Goal: Transaction & Acquisition: Purchase product/service

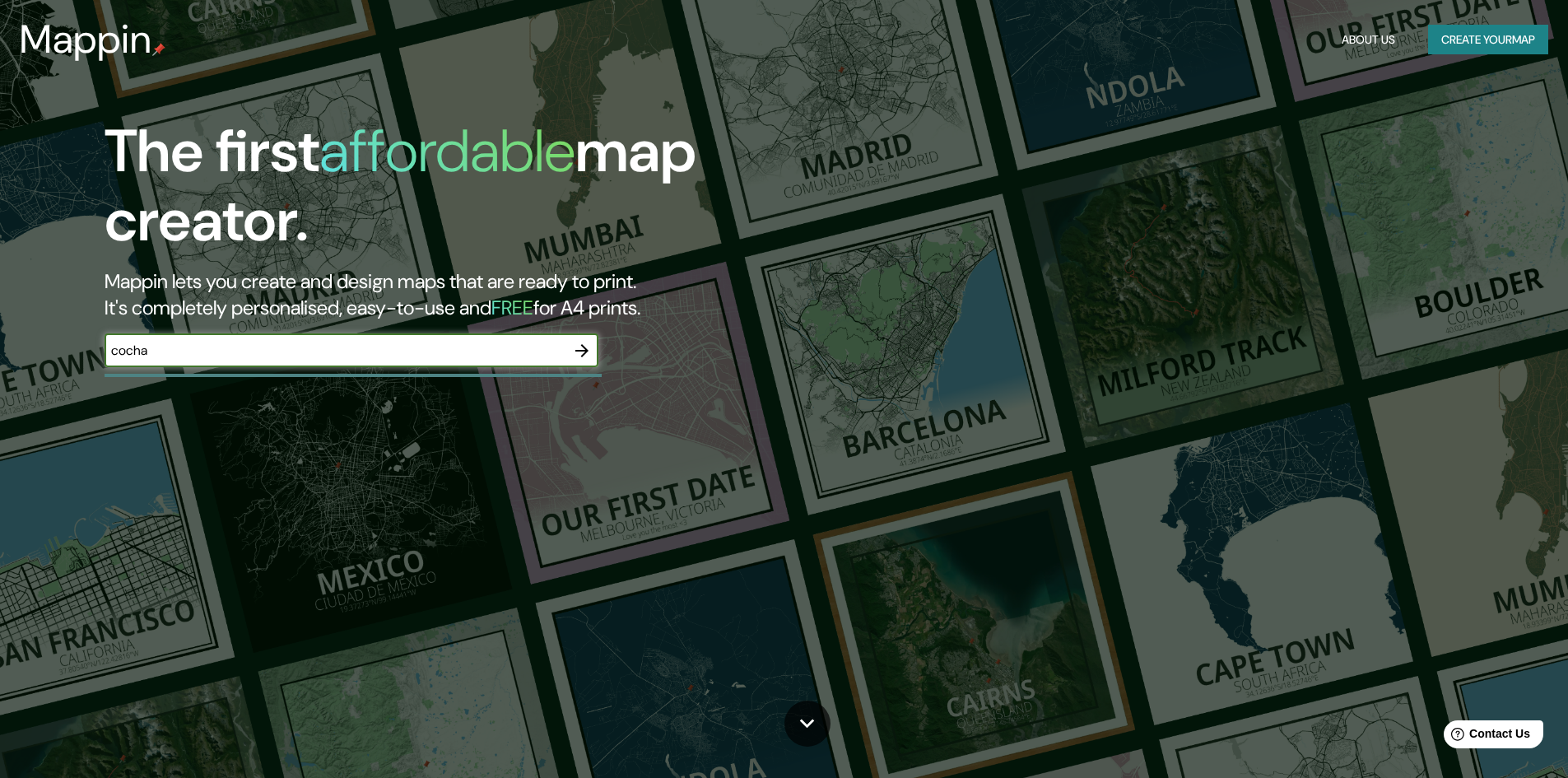
type input "cocha"
click at [577, 347] on icon "button" at bounding box center [582, 350] width 20 height 20
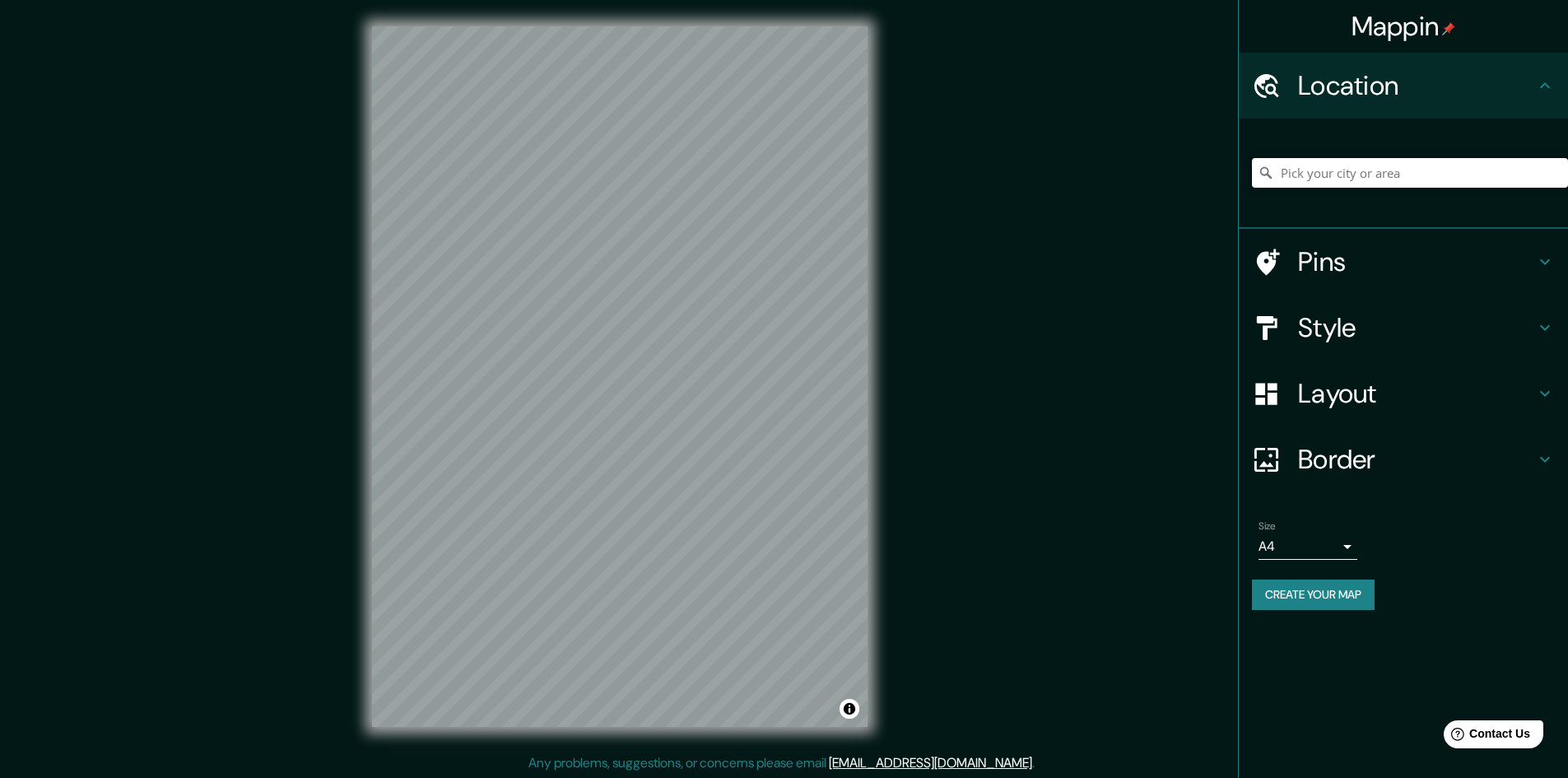
click at [1389, 167] on input "Pick your city or area" at bounding box center [1410, 173] width 316 height 29
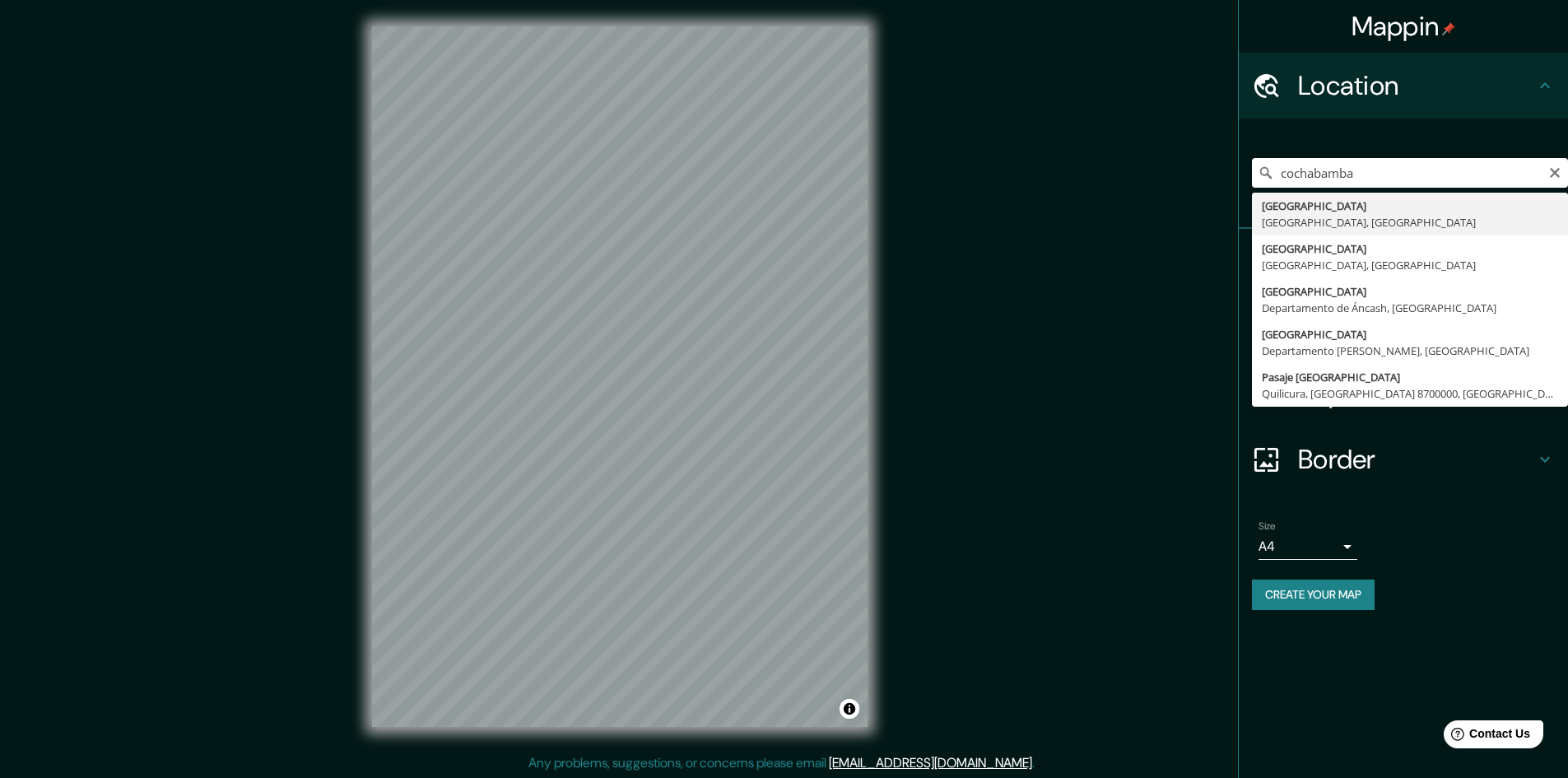
type input "Cochabamba, Departamento de Cochabamba, Bolivia"
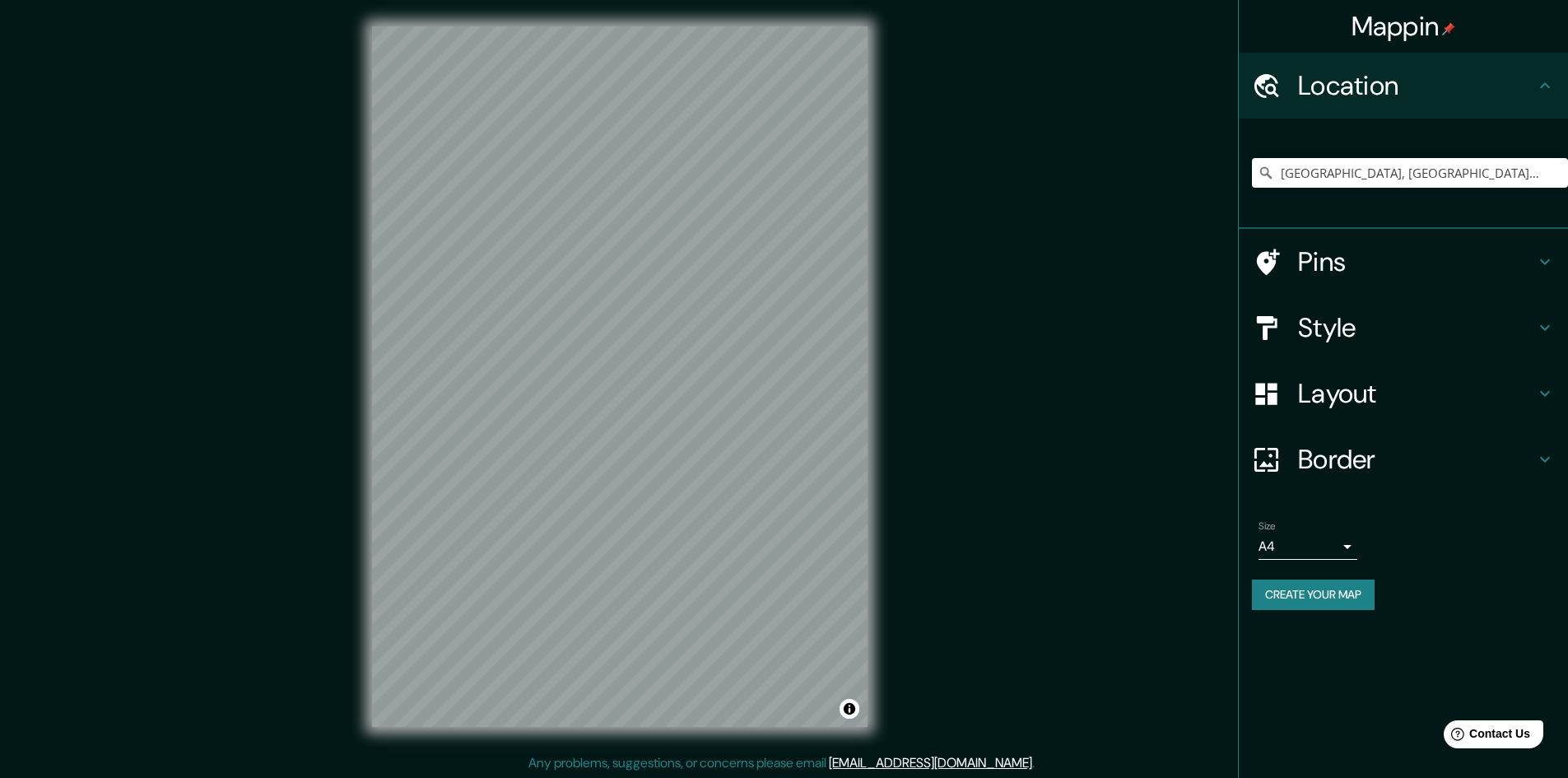
click at [1406, 305] on div "Style" at bounding box center [1403, 327] width 330 height 66
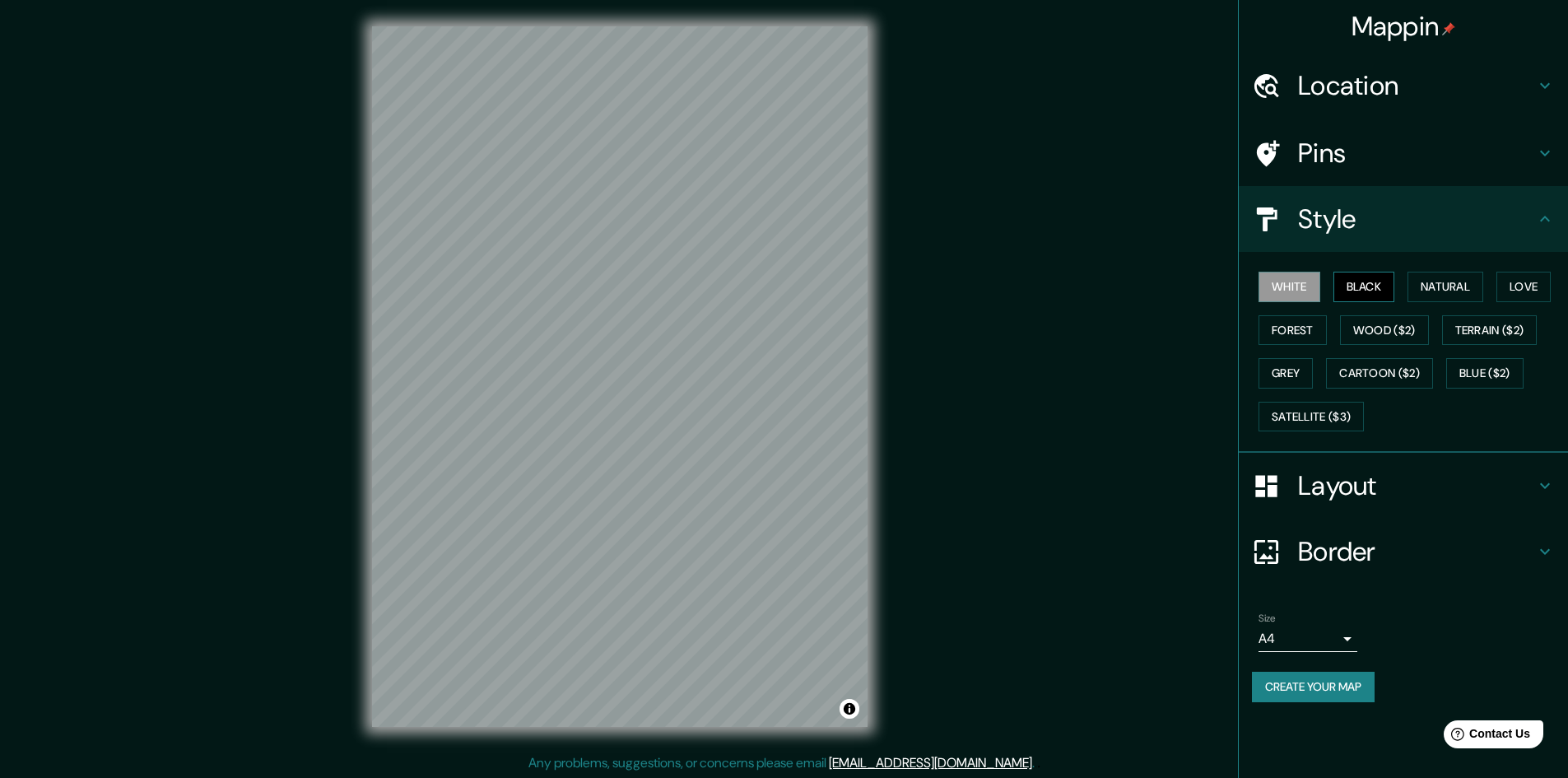
click at [1384, 290] on button "Black" at bounding box center [1364, 286] width 62 height 30
click at [1437, 283] on button "Natural" at bounding box center [1444, 286] width 76 height 30
click at [876, 704] on div "© Mapbox © OpenStreetMap Improve this map" at bounding box center [619, 377] width 549 height 753
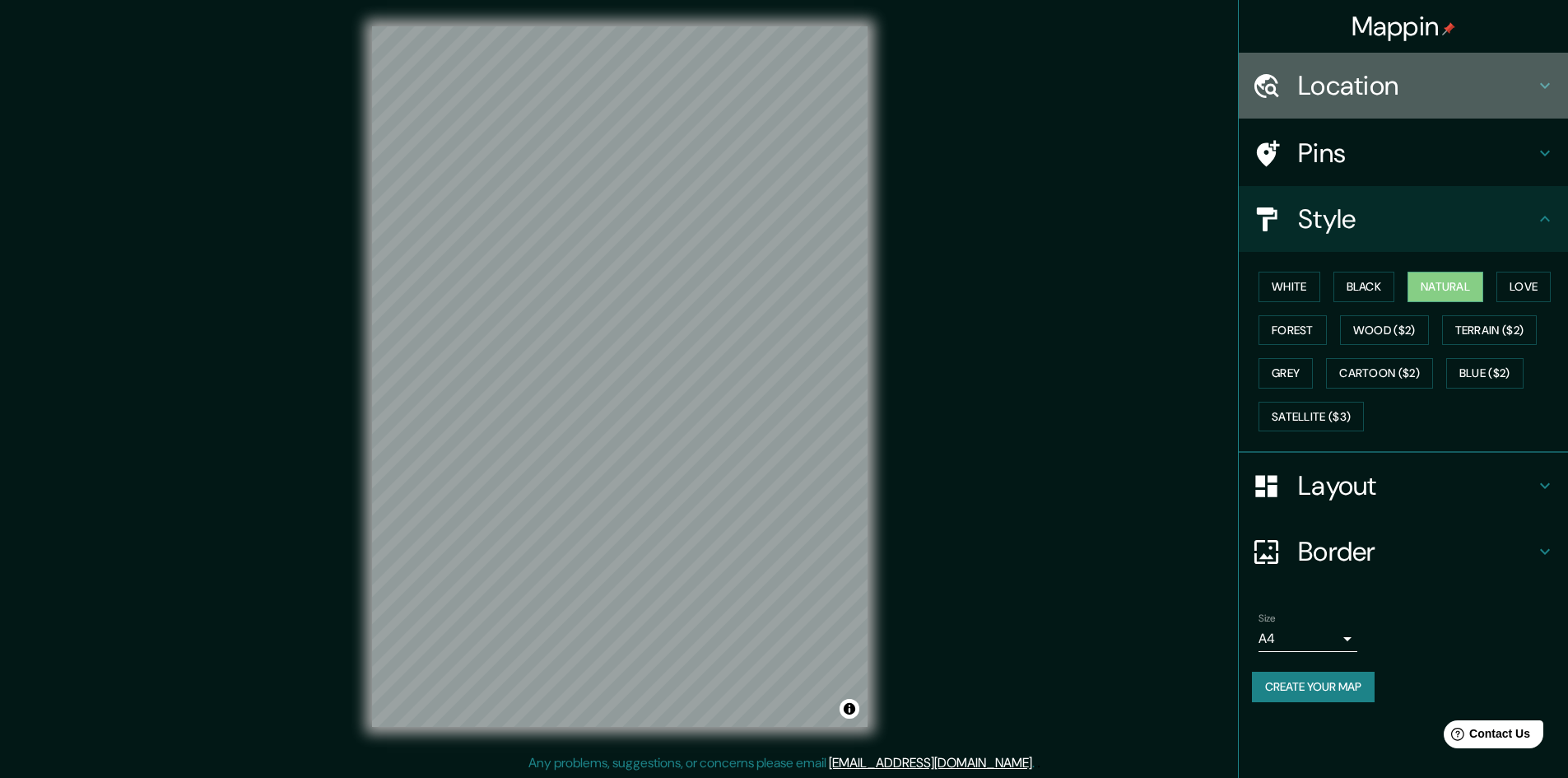
click at [1361, 73] on h4 "Location" at bounding box center [1417, 85] width 237 height 33
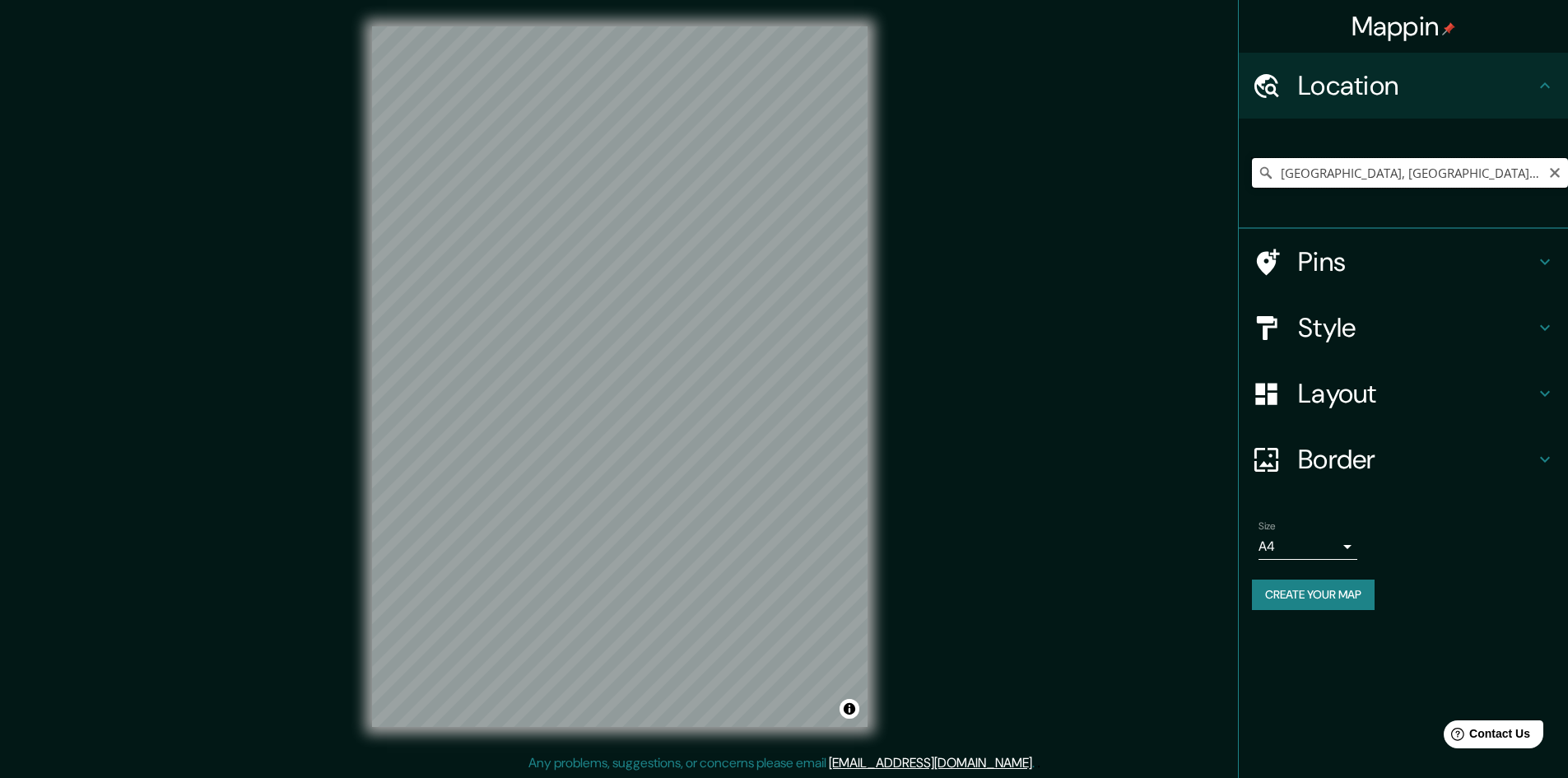
drag, startPoint x: 1362, startPoint y: 168, endPoint x: 1372, endPoint y: 178, distance: 14.1
click at [1362, 169] on input "Cochabamba, Departamento de Cochabamba, Bolivia" at bounding box center [1410, 173] width 316 height 29
click at [1360, 179] on input "Cochabamba, Departamento de Cochabamba, Bolivia" at bounding box center [1410, 173] width 316 height 29
click at [1363, 177] on input "Cochabamba, Departamento de Cochabamba, Bolivia" at bounding box center [1410, 173] width 316 height 29
click at [1366, 177] on input "Cochabamba, Departamento de Cochabamba, Bolivia" at bounding box center [1410, 173] width 316 height 29
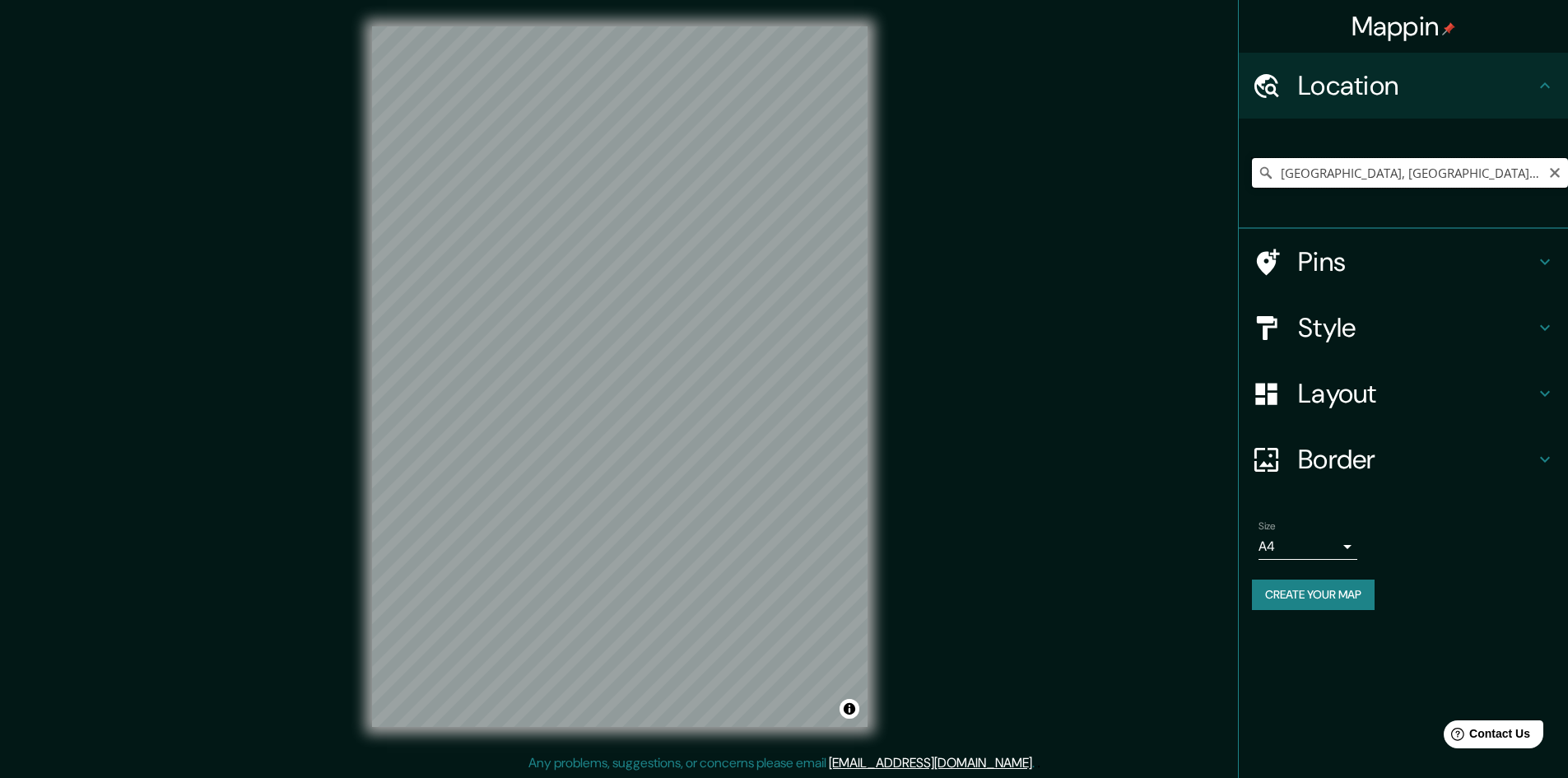
click at [1371, 178] on input "Cochabamba, Departamento de Cochabamba, Bolivia" at bounding box center [1410, 173] width 316 height 29
click at [1377, 179] on input "Cochabamba, Departamento de Cochabamba, Bolivia" at bounding box center [1410, 173] width 316 height 29
drag, startPoint x: 1378, startPoint y: 179, endPoint x: 1433, endPoint y: 179, distance: 55.0
click at [1379, 179] on input "Cochabamba, Departamento de Cochabamba, Bolivia" at bounding box center [1410, 173] width 316 height 29
click at [1553, 167] on icon "Clear" at bounding box center [1554, 172] width 13 height 13
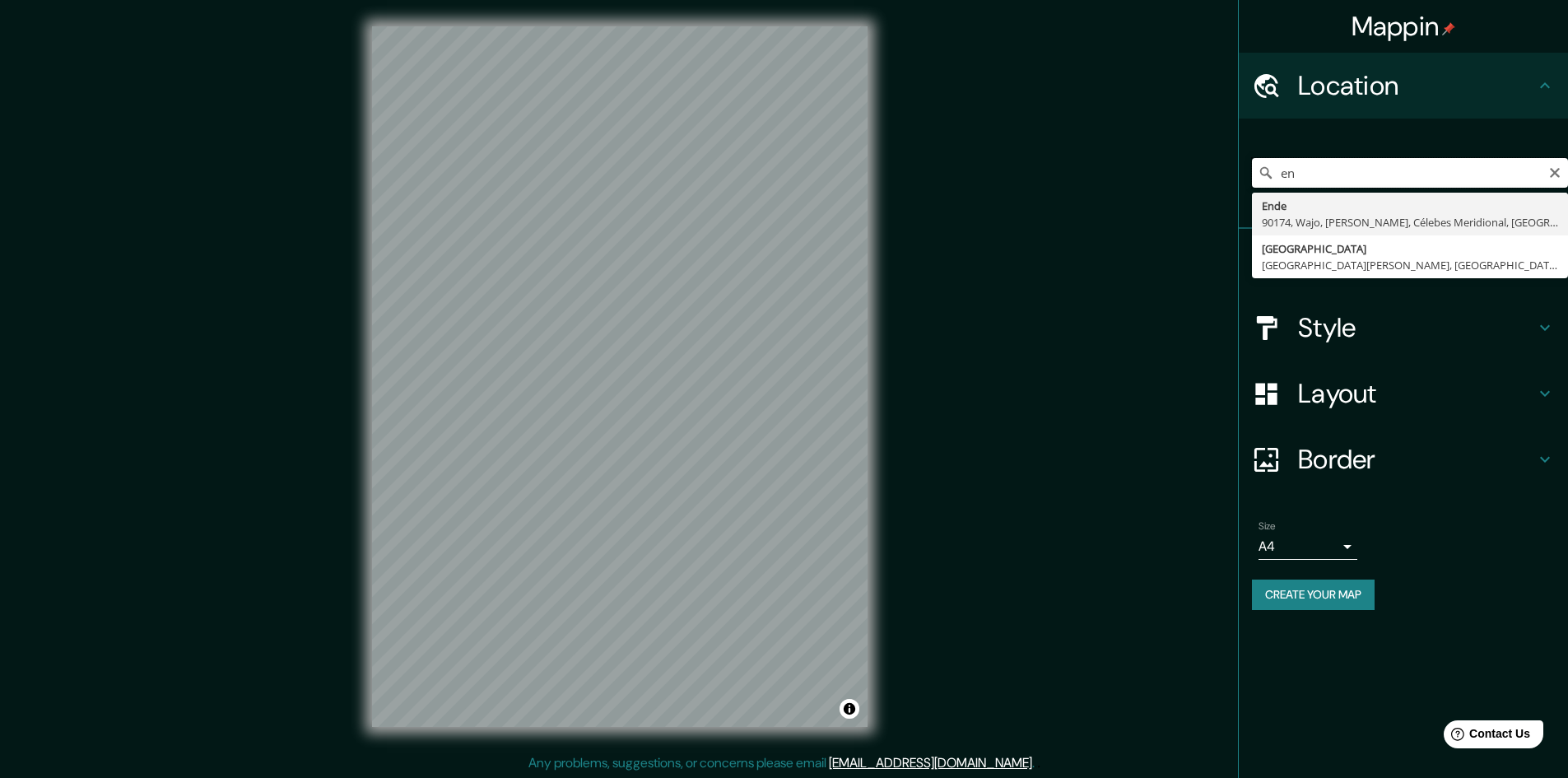
type input "e"
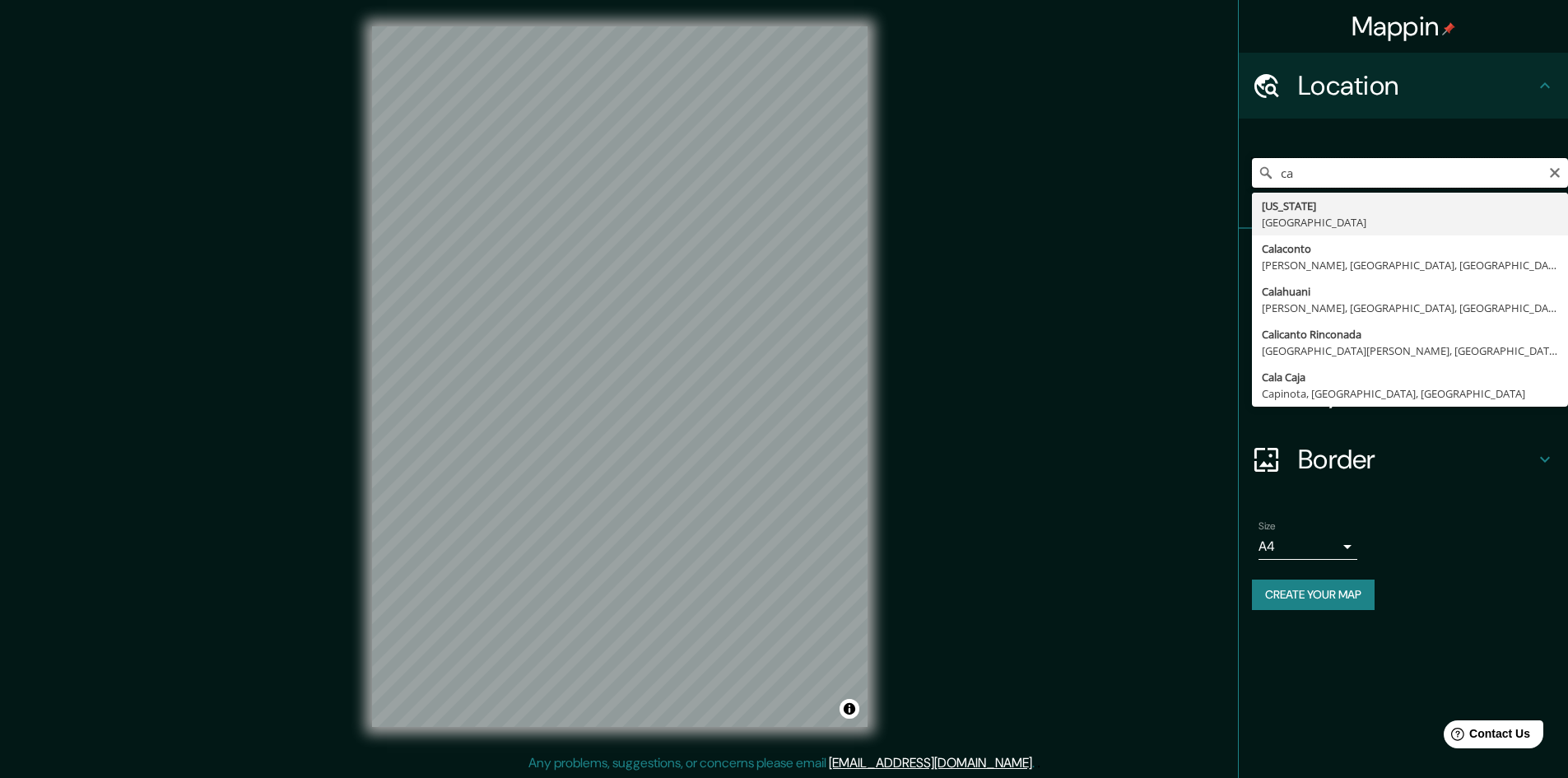
type input "c"
click at [1377, 173] on input "eloidoro" at bounding box center [1410, 173] width 316 height 29
drag, startPoint x: 1362, startPoint y: 166, endPoint x: 1193, endPoint y: 179, distance: 169.5
click at [1193, 179] on div "Mappin Location eloidoro Calle Eliodoro Neri Sipesipe, Departamento de Cochabam…" at bounding box center [784, 389] width 1568 height 779
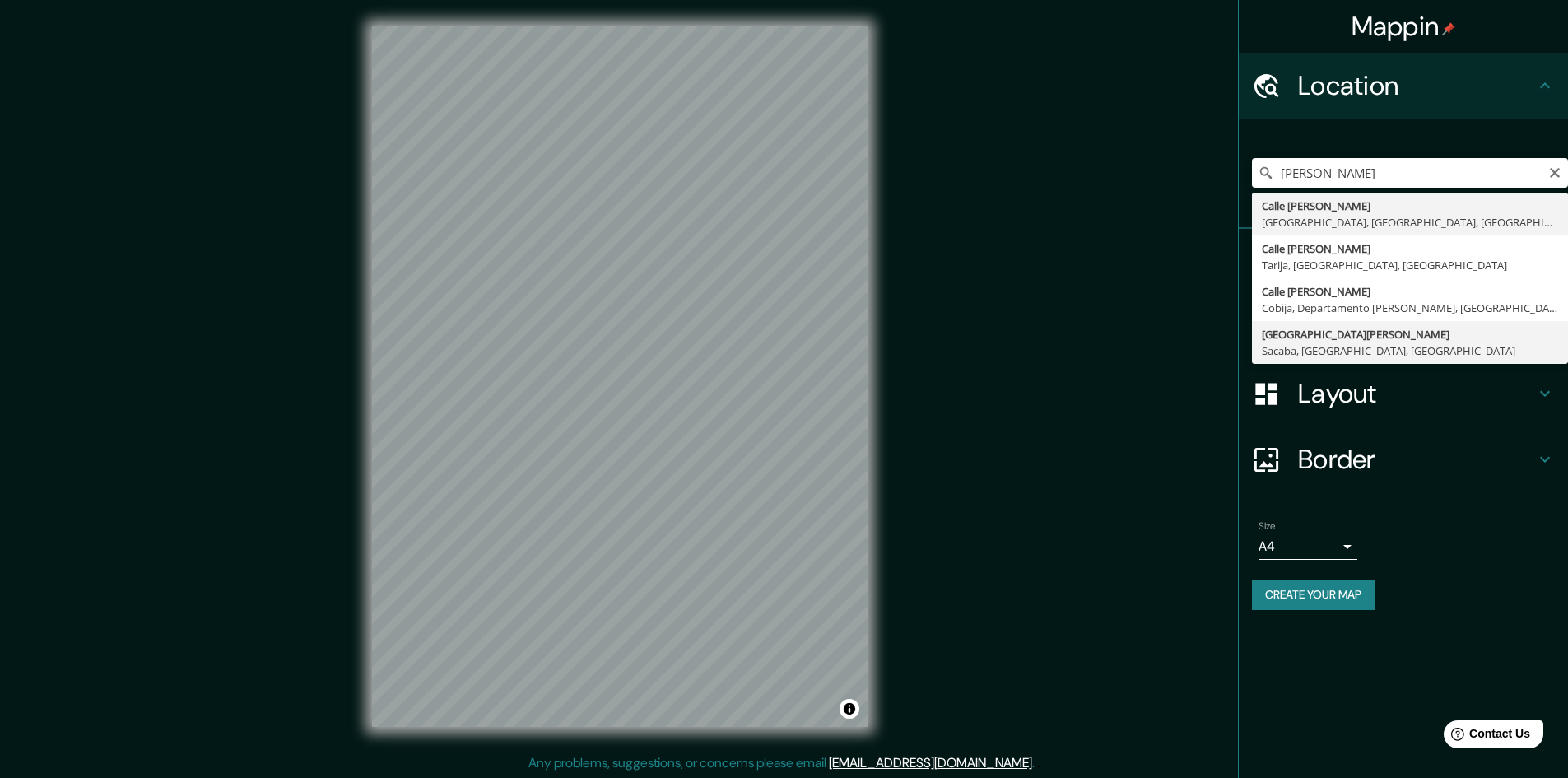
type input "Avenida Eliodoro Villazón, Sacaba, Departamento de Cochabamba, Bolivia"
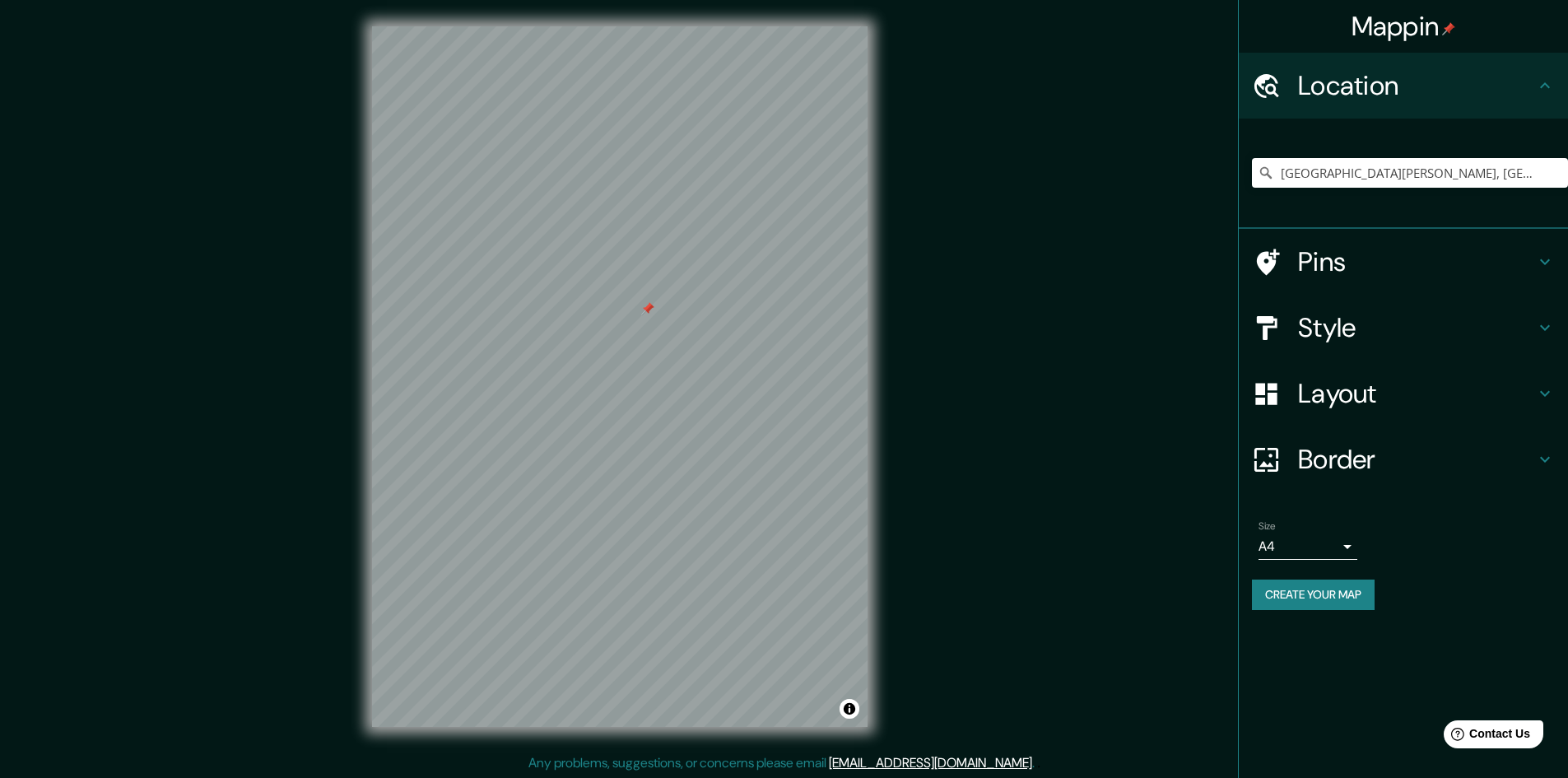
click at [649, 307] on div at bounding box center [647, 308] width 13 height 13
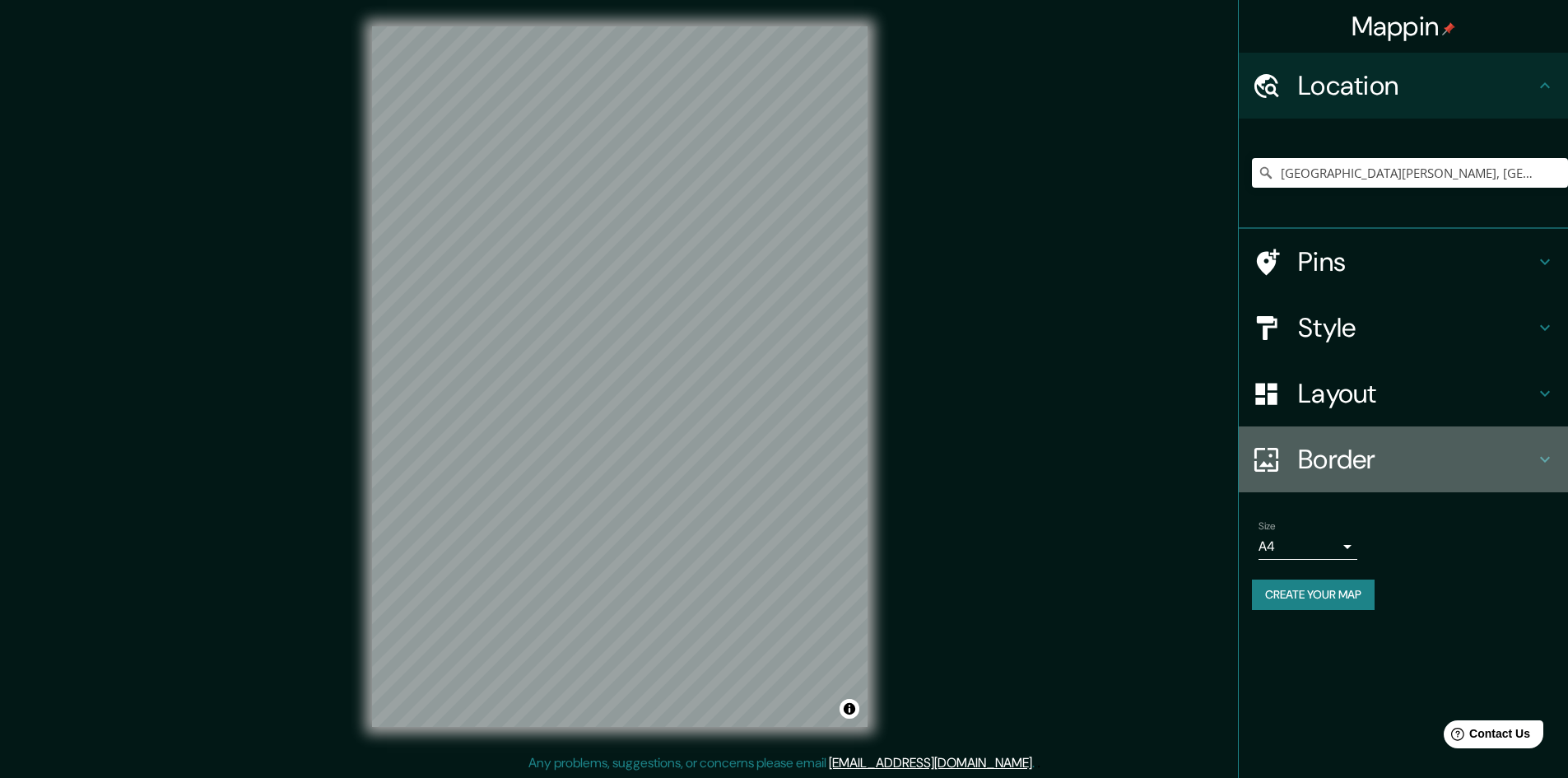
click at [1377, 460] on h4 "Border" at bounding box center [1417, 459] width 237 height 33
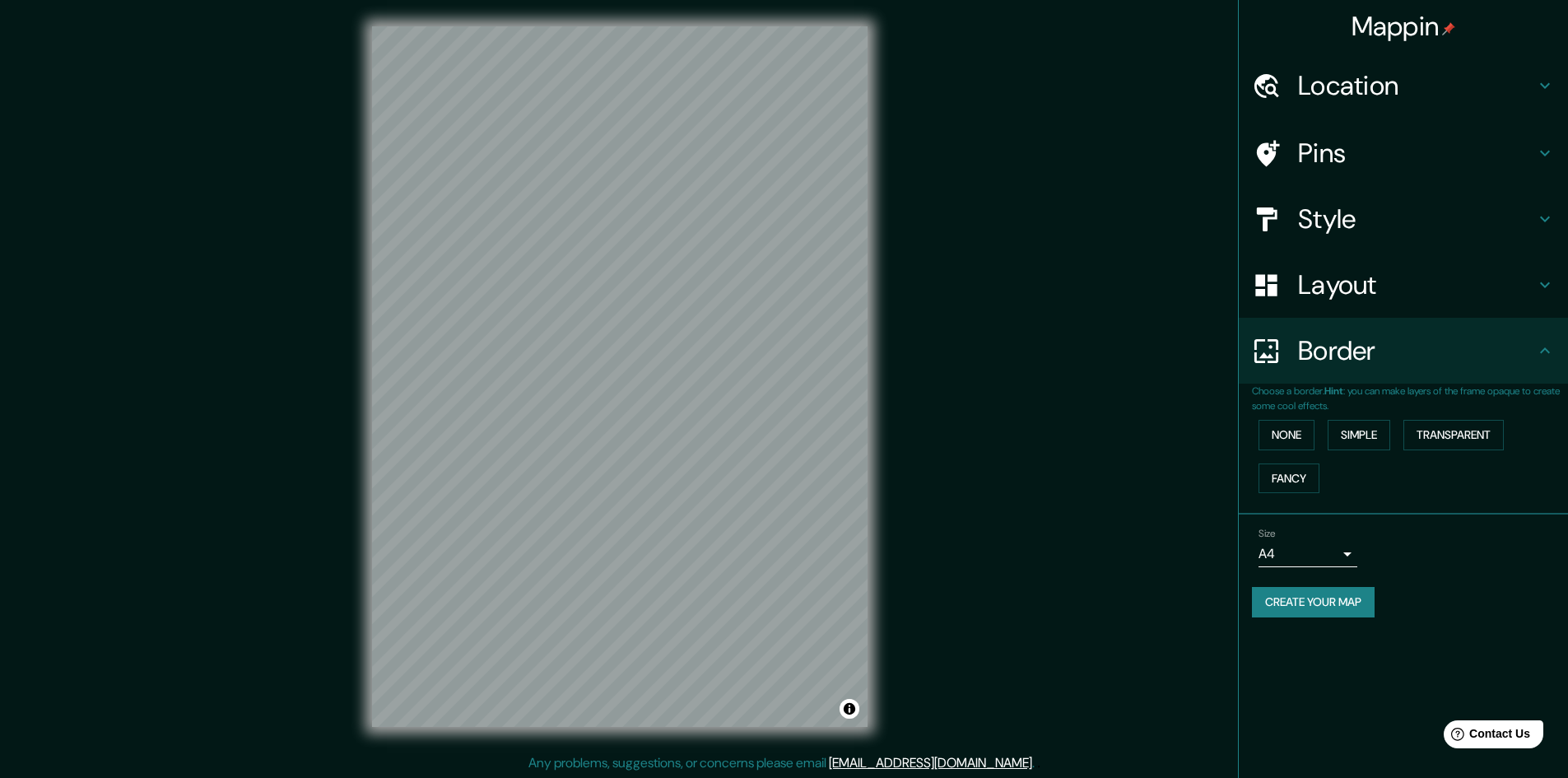
click at [1348, 275] on h4 "Layout" at bounding box center [1417, 285] width 237 height 33
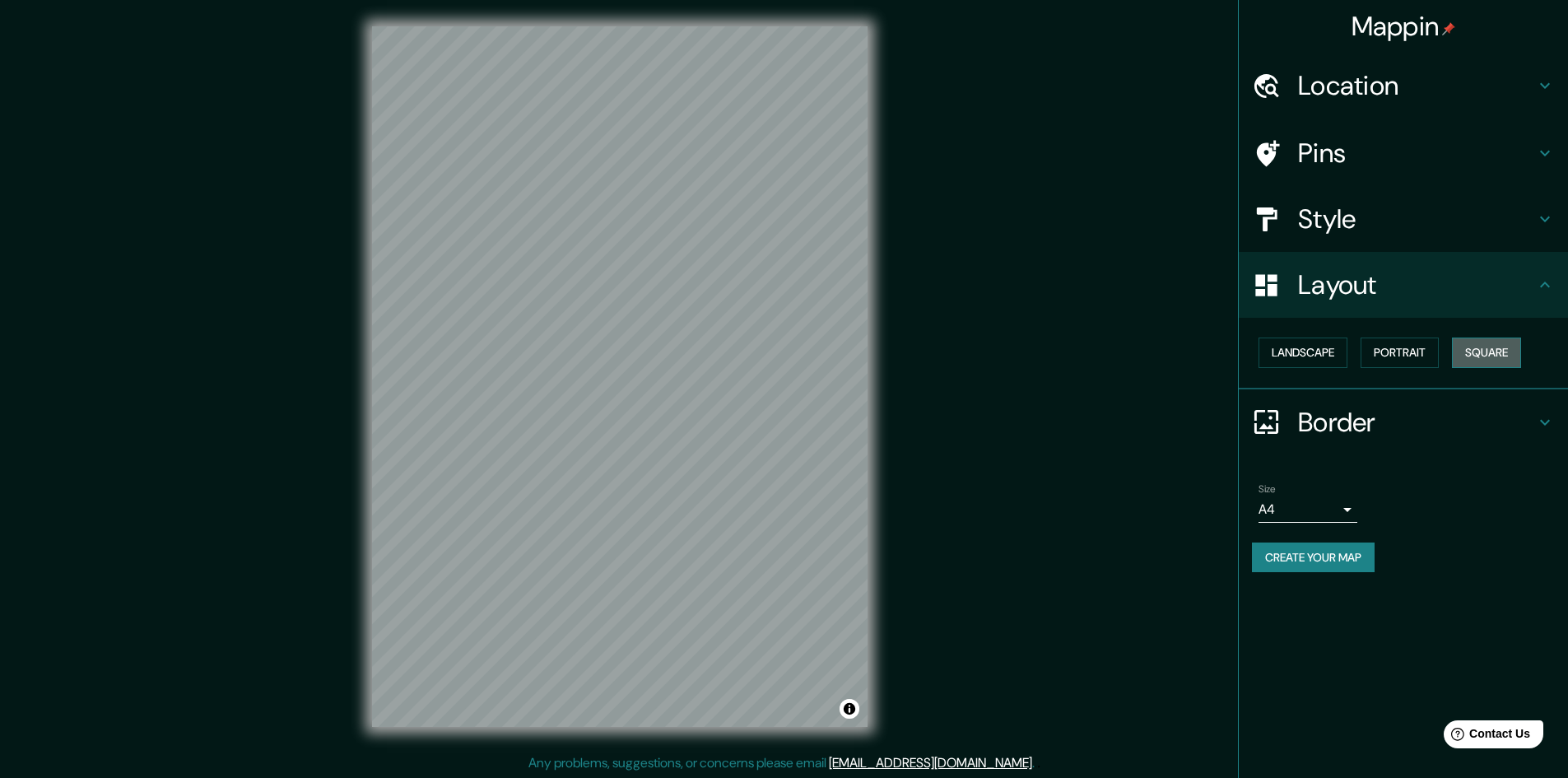
click at [1490, 344] on button "Square" at bounding box center [1487, 352] width 69 height 30
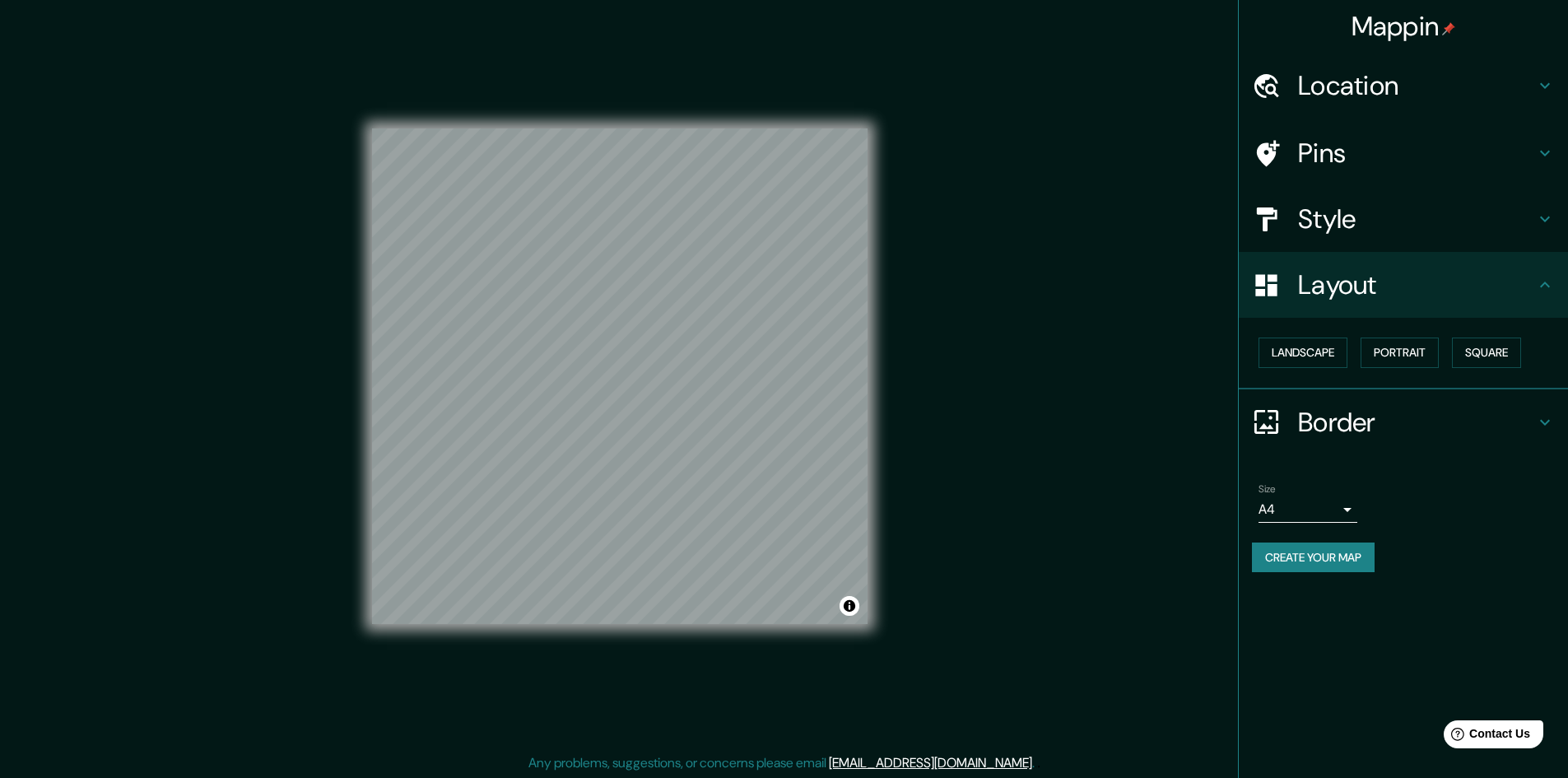
click at [1314, 546] on button "Create your map" at bounding box center [1313, 557] width 123 height 30
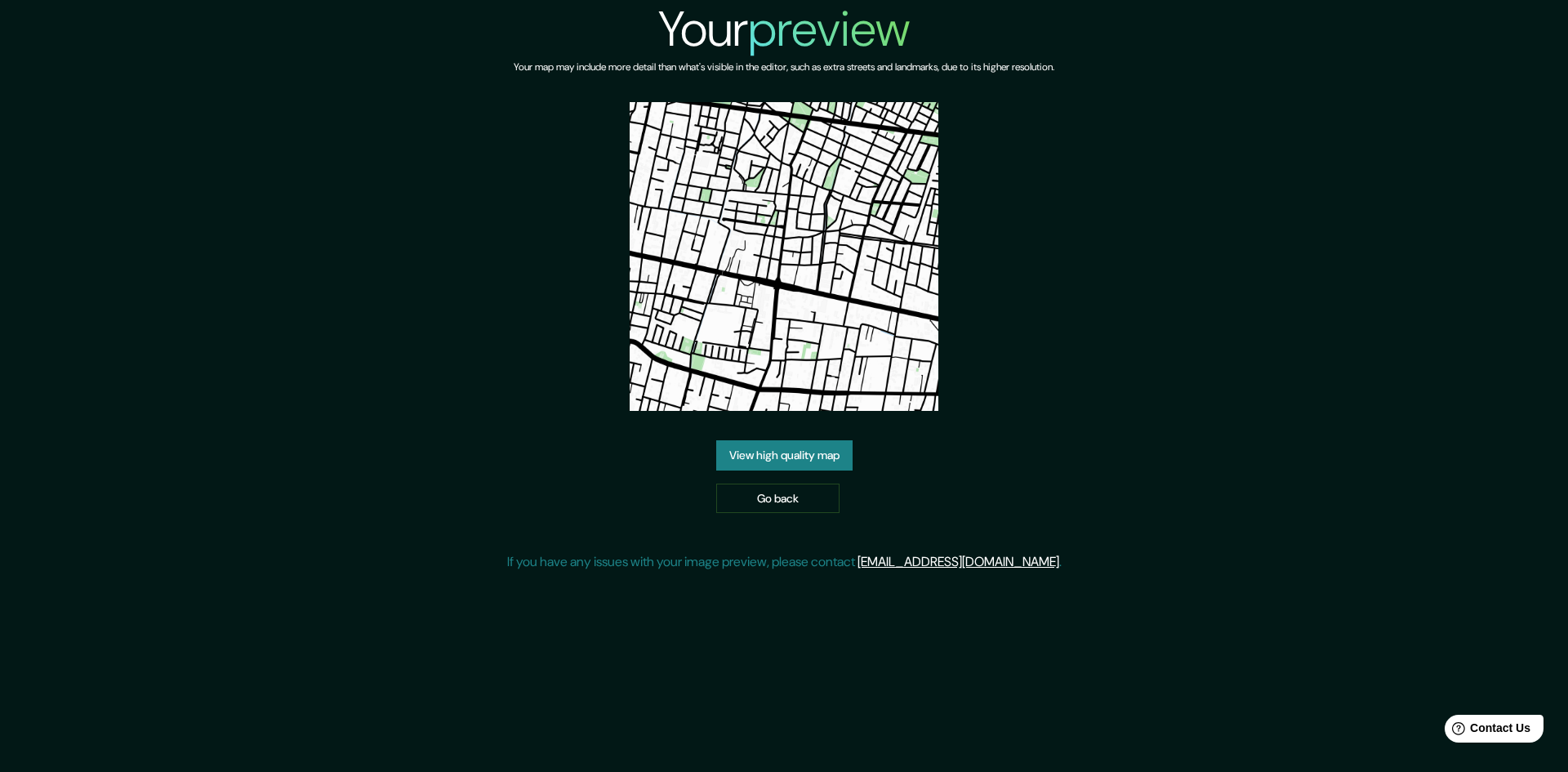
click at [835, 440] on link "View high quality map" at bounding box center [784, 455] width 136 height 30
